Goal: Navigation & Orientation: Find specific page/section

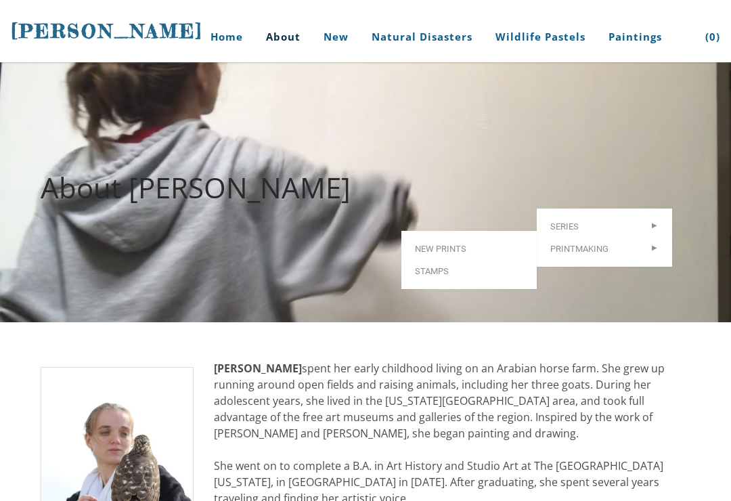
click at [458, 260] on link "Stamps" at bounding box center [468, 271] width 135 height 22
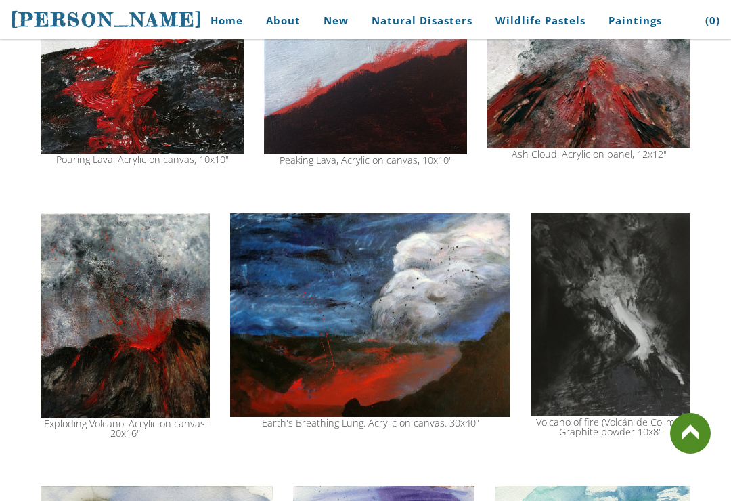
scroll to position [1138, 0]
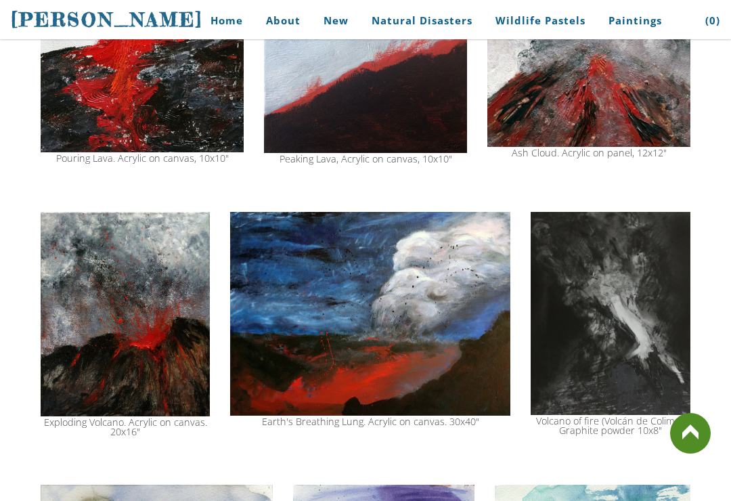
click at [446, 341] on img at bounding box center [370, 314] width 280 height 204
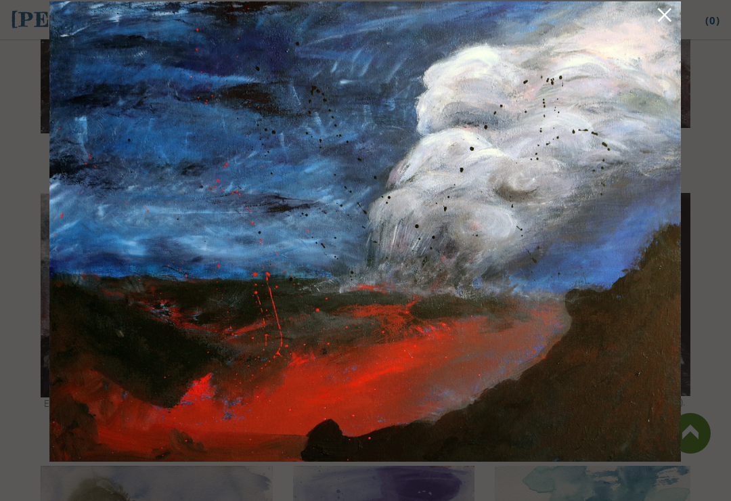
scroll to position [1158, 0]
click at [669, 24] on link at bounding box center [664, 16] width 19 height 21
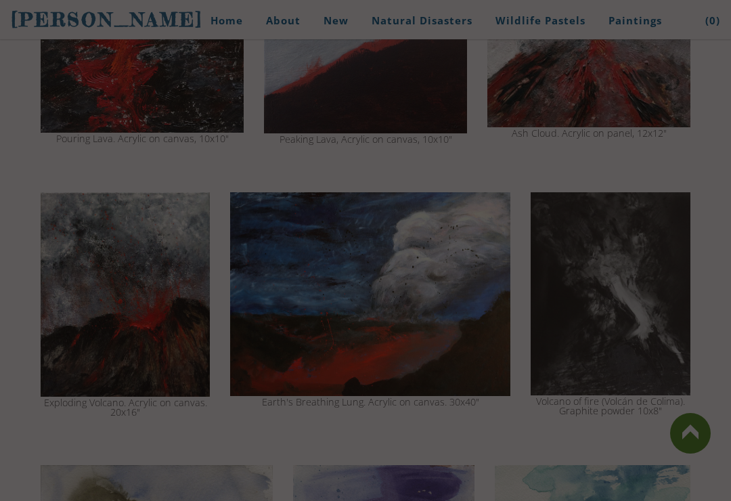
click at [652, 20] on link "Paintings" at bounding box center [635, 20] width 74 height 30
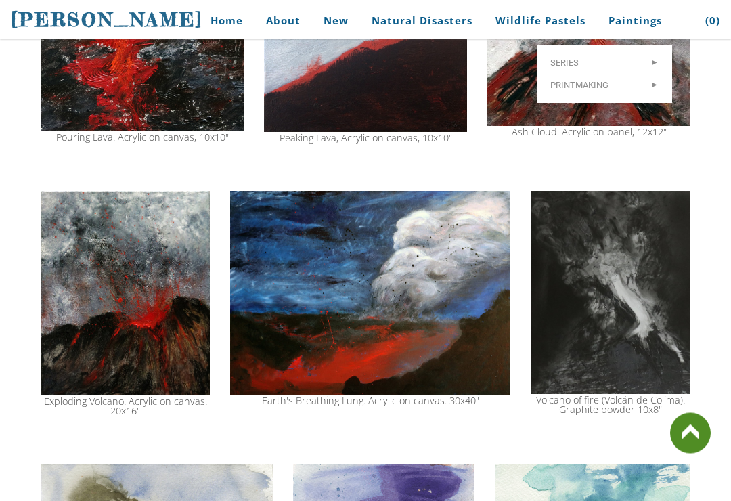
scroll to position [1157, 0]
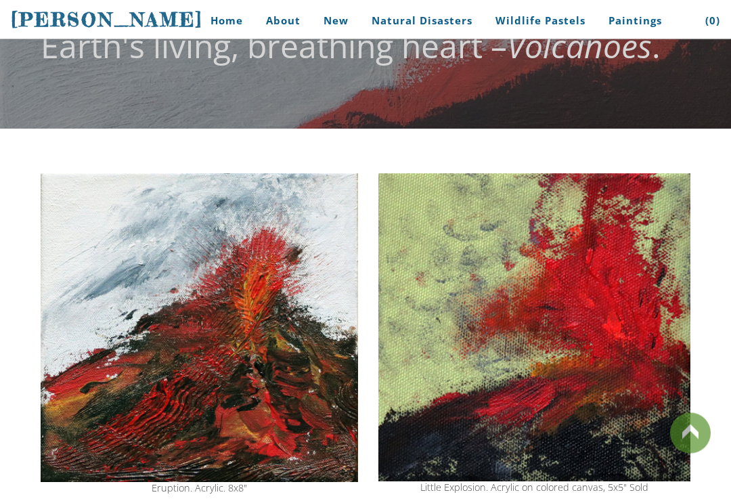
scroll to position [31, 0]
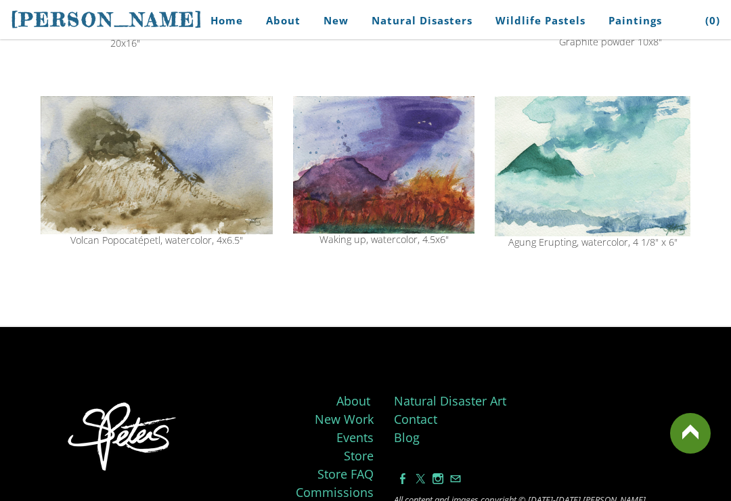
scroll to position [1521, 0]
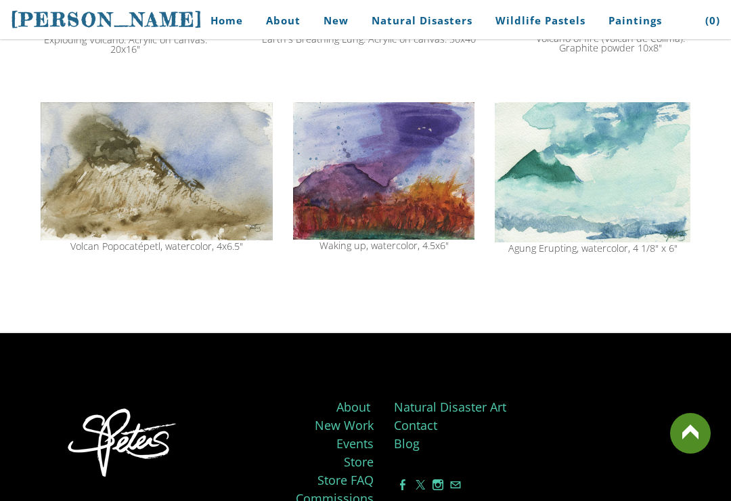
click at [502, 411] on link "Natural Disaster Art" at bounding box center [450, 407] width 112 height 16
